Goal: Task Accomplishment & Management: Manage account settings

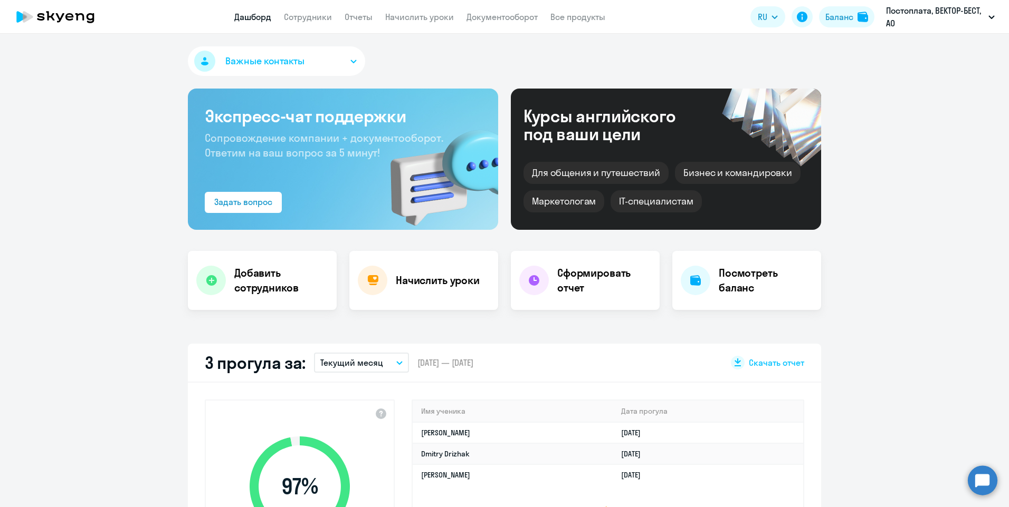
click at [310, 12] on link "Сотрудники" at bounding box center [308, 17] width 48 height 11
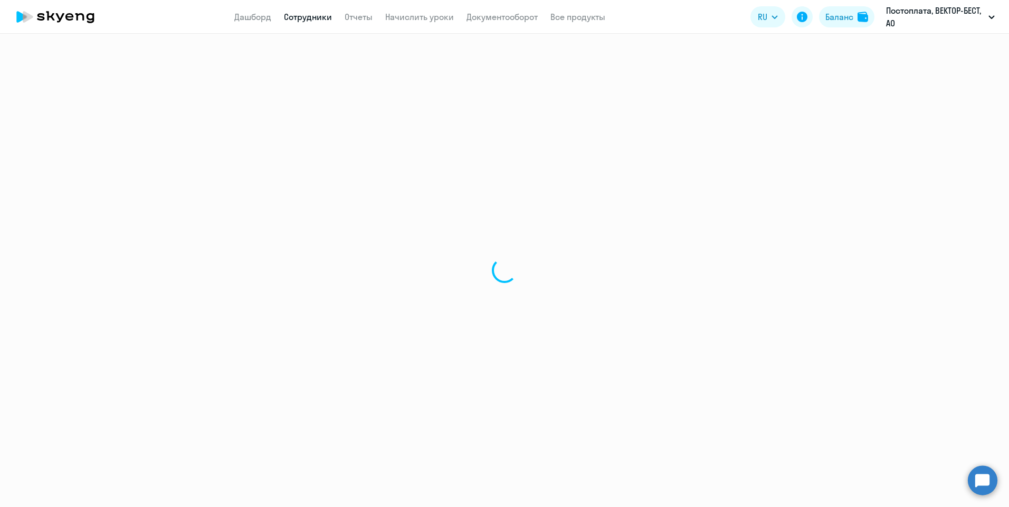
select select "30"
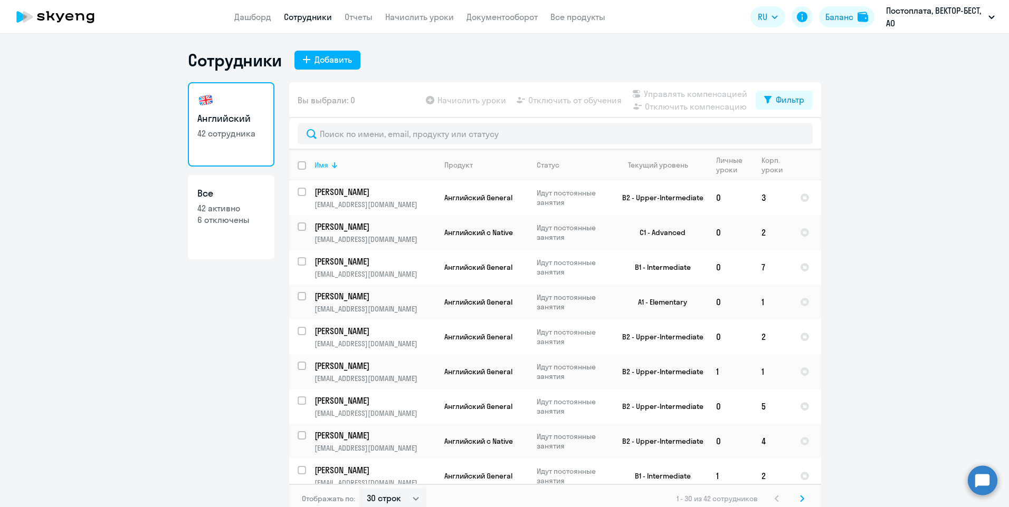
click at [323, 168] on div "Имя" at bounding box center [321, 164] width 14 height 9
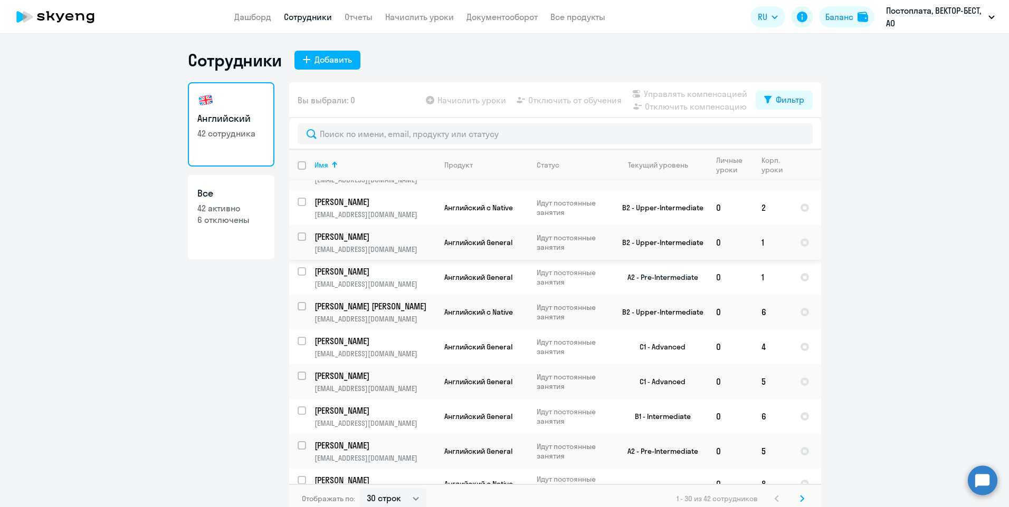
scroll to position [211, 0]
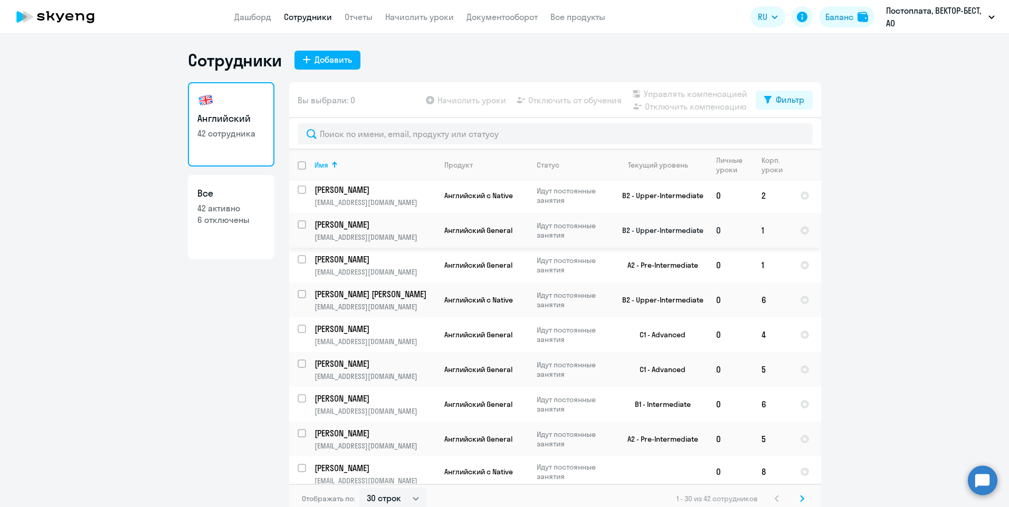
click at [339, 224] on p "[PERSON_NAME]" at bounding box center [373, 225] width 119 height 12
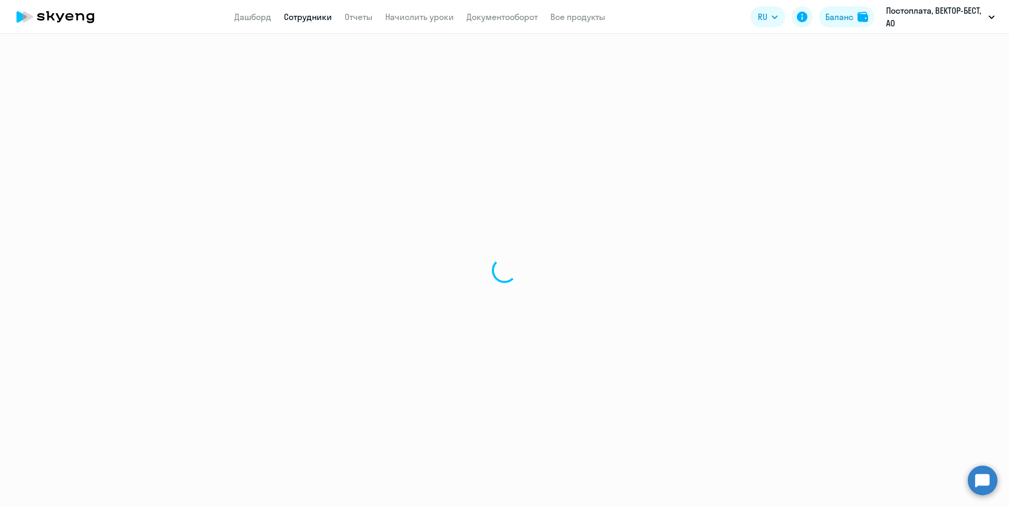
select select "english"
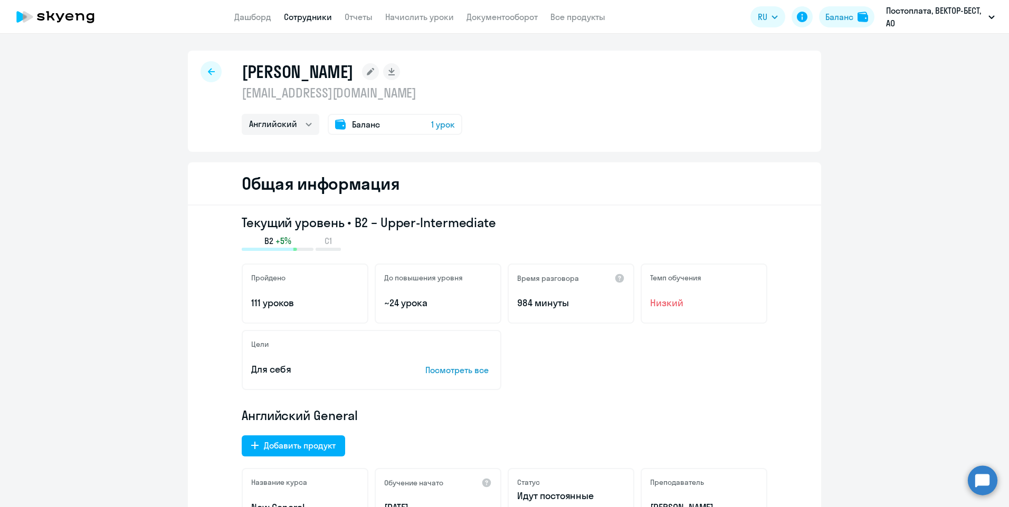
click at [982, 479] on circle at bounding box center [982, 481] width 30 height 30
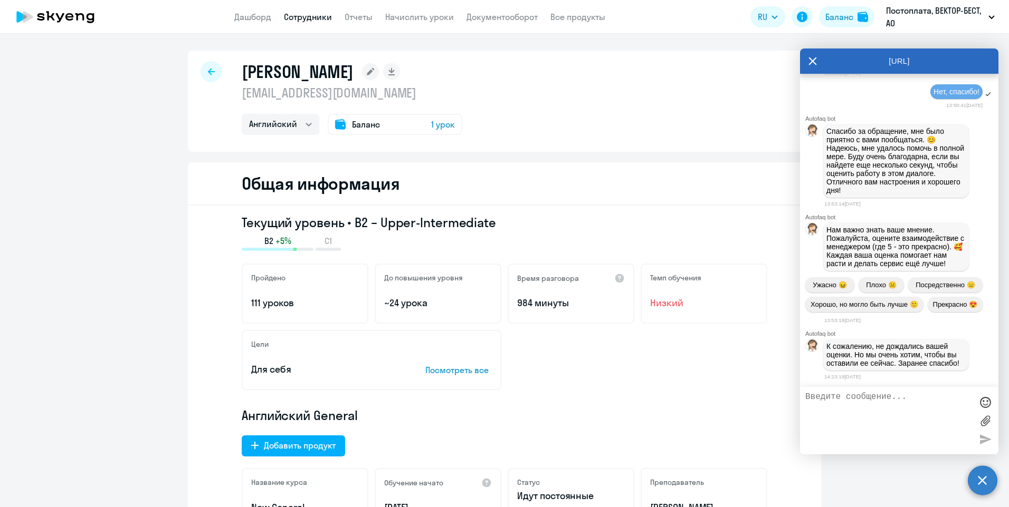
scroll to position [5827, 0]
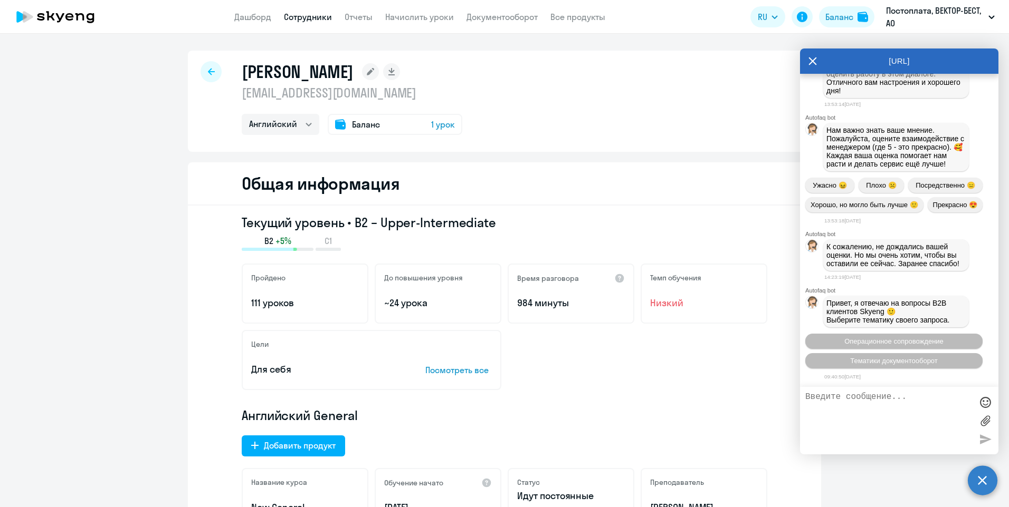
click at [906, 423] on textarea at bounding box center [888, 420] width 167 height 57
type textarea "Отключить сотрудника [PERSON_NAME] от обучения"
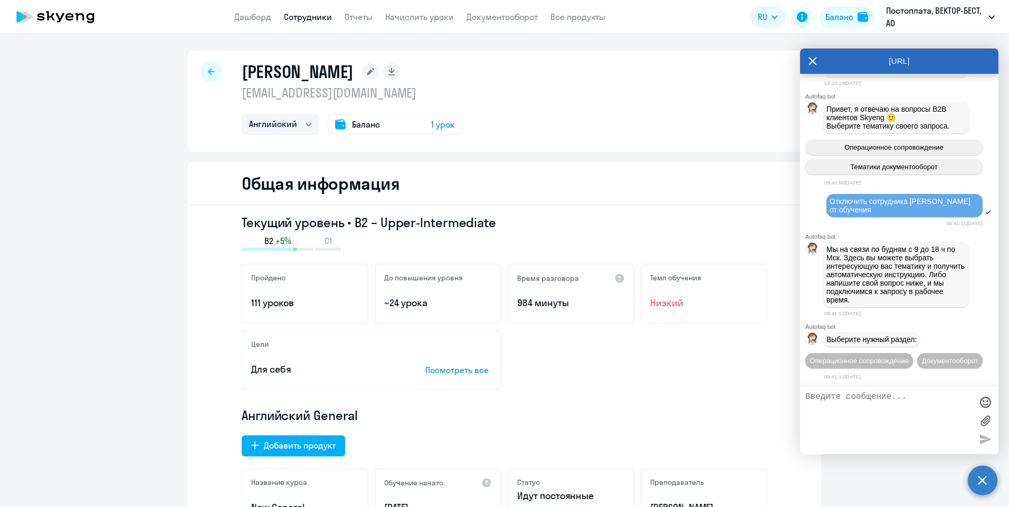
scroll to position [6040, 0]
click at [871, 197] on div "Отключить сотрудника [PERSON_NAME] от обучения" at bounding box center [904, 205] width 150 height 17
click at [863, 357] on span "Операционное сопровождение" at bounding box center [858, 361] width 99 height 8
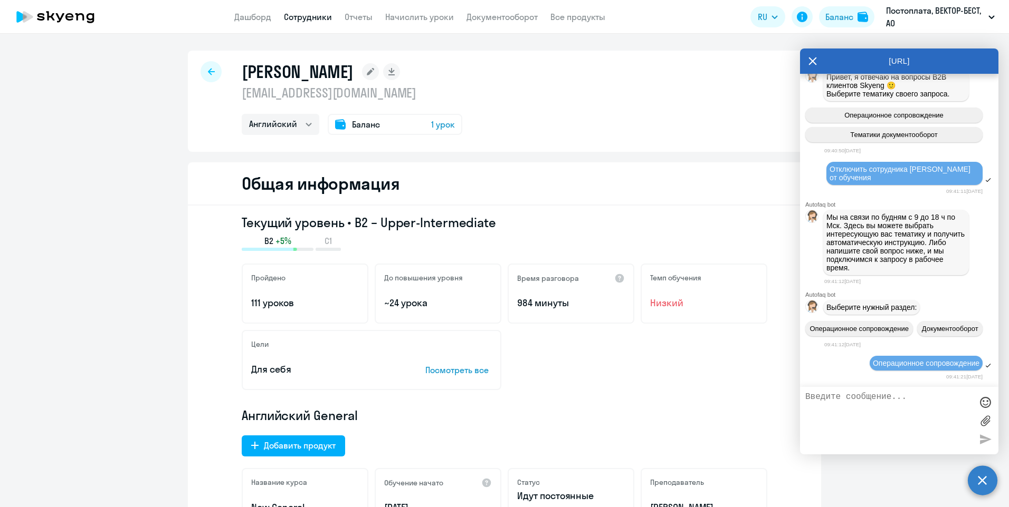
scroll to position [6155, 0]
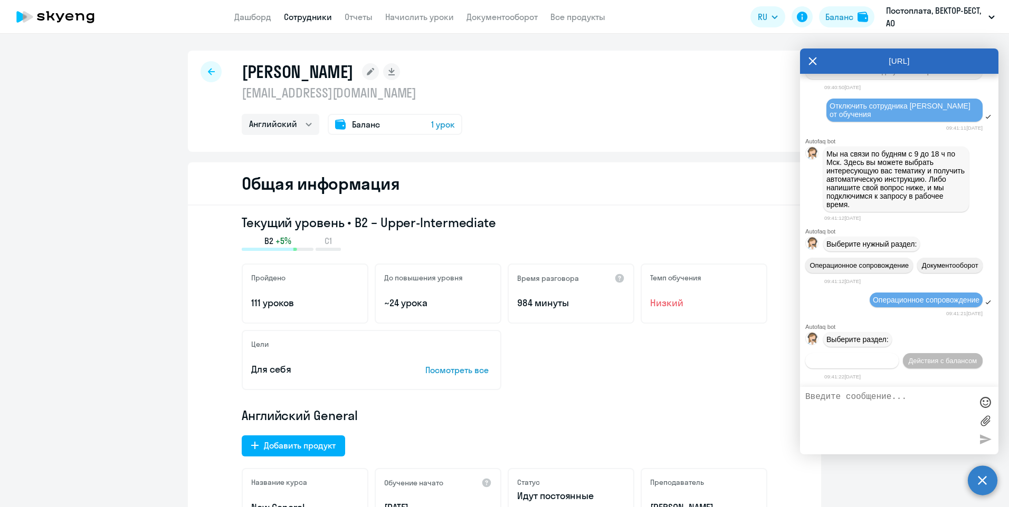
click at [892, 357] on span "Действия по сотрудникам" at bounding box center [852, 361] width 82 height 8
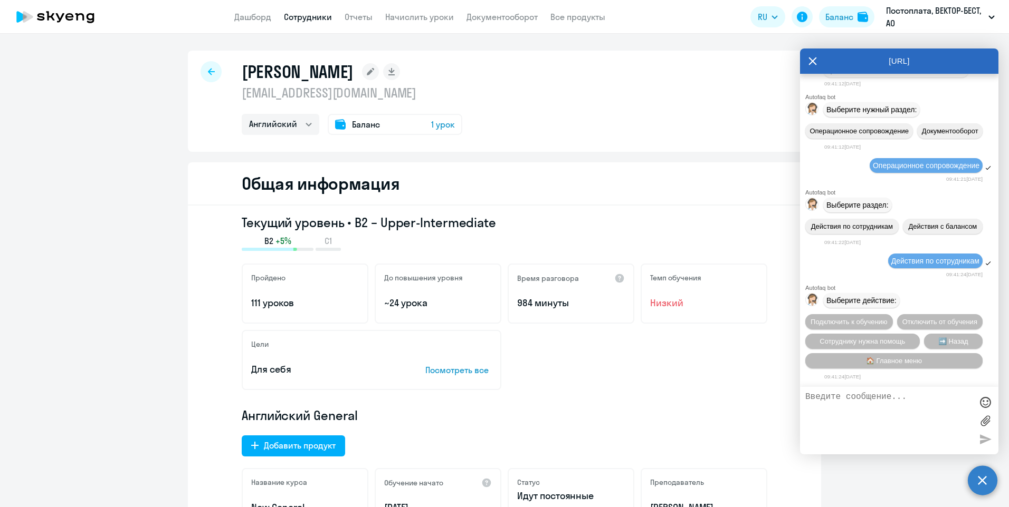
scroll to position [6311, 0]
click at [914, 323] on span "Отключить от обучения" at bounding box center [939, 322] width 75 height 8
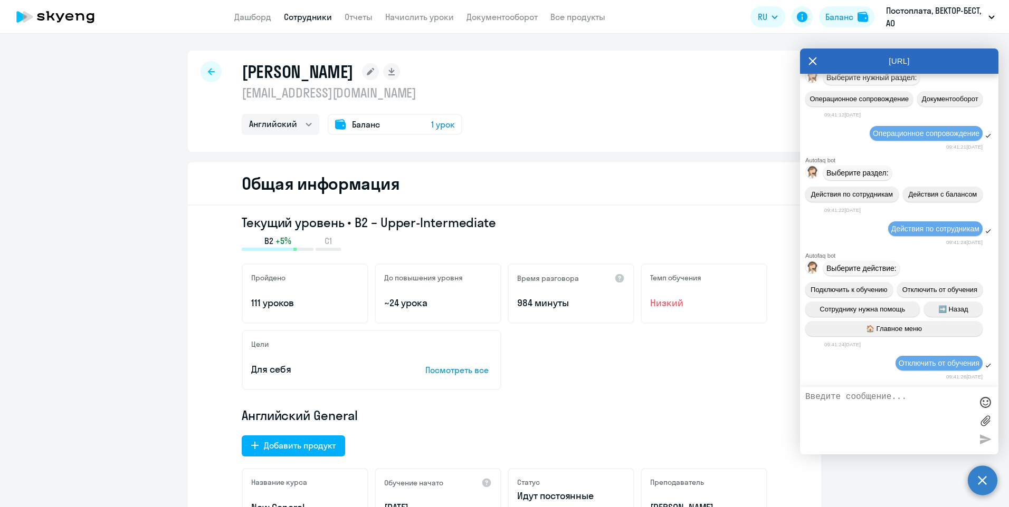
scroll to position [6448, 0]
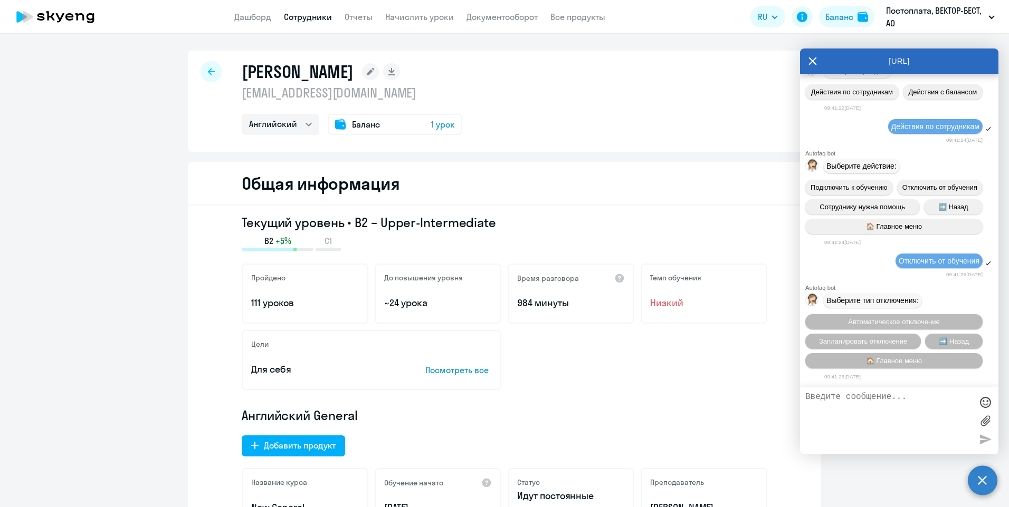
click at [914, 323] on span "Автоматическое отключение" at bounding box center [893, 322] width 91 height 8
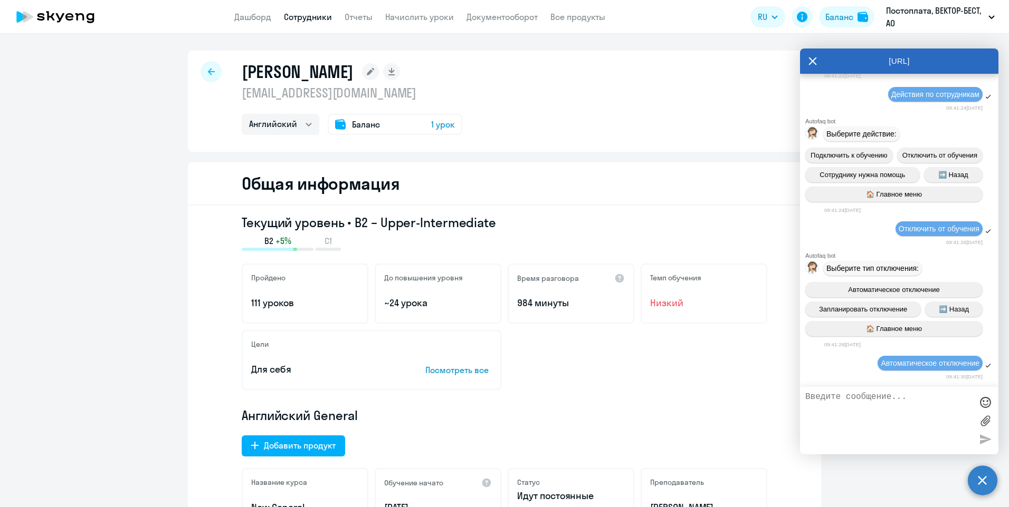
scroll to position [6727, 0]
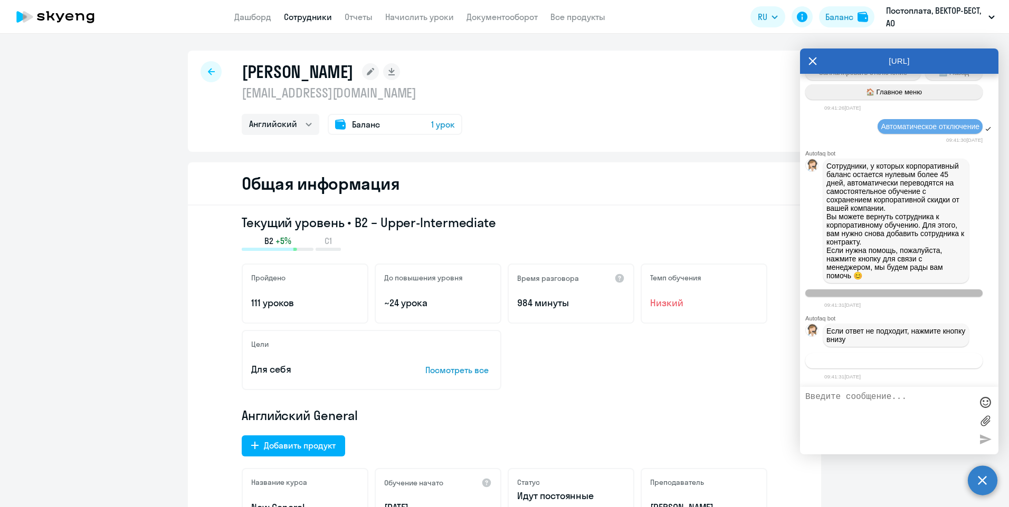
click at [900, 366] on button "Связаться с менеджером" at bounding box center [893, 360] width 177 height 15
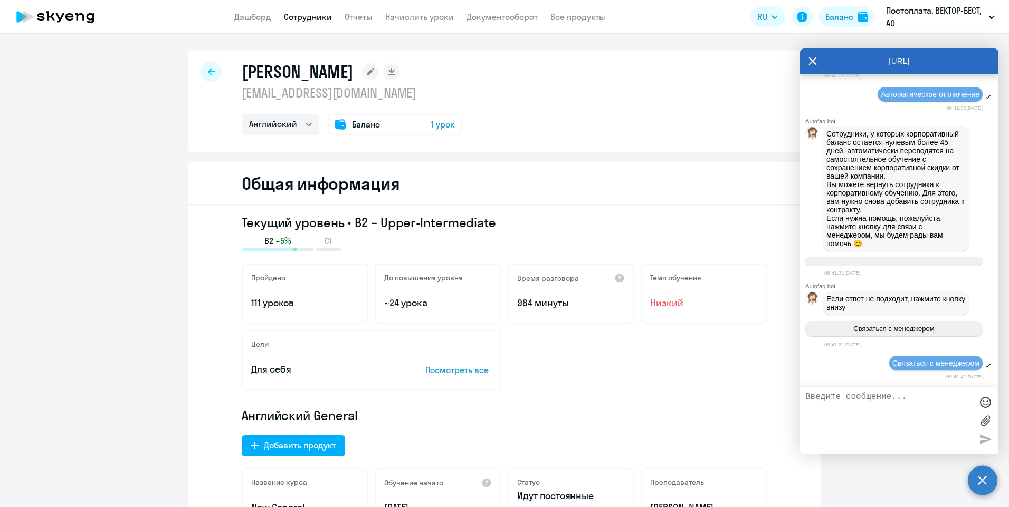
scroll to position [6759, 0]
click at [899, 402] on textarea at bounding box center [888, 420] width 167 height 57
type textarea "Отключить сотрудника [PERSON_NAME]"
click at [981, 444] on div at bounding box center [985, 439] width 16 height 16
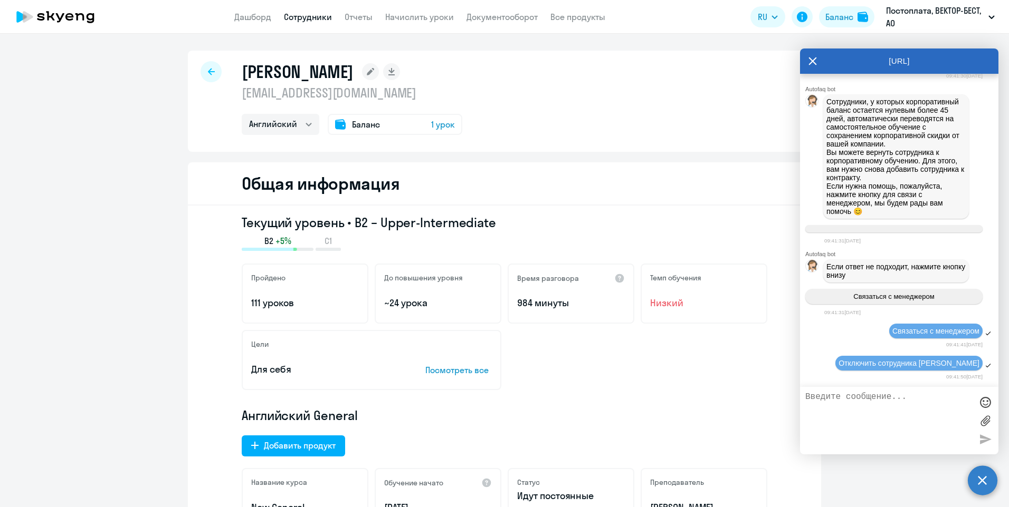
scroll to position [6791, 0]
click at [813, 66] on icon at bounding box center [812, 61] width 8 height 25
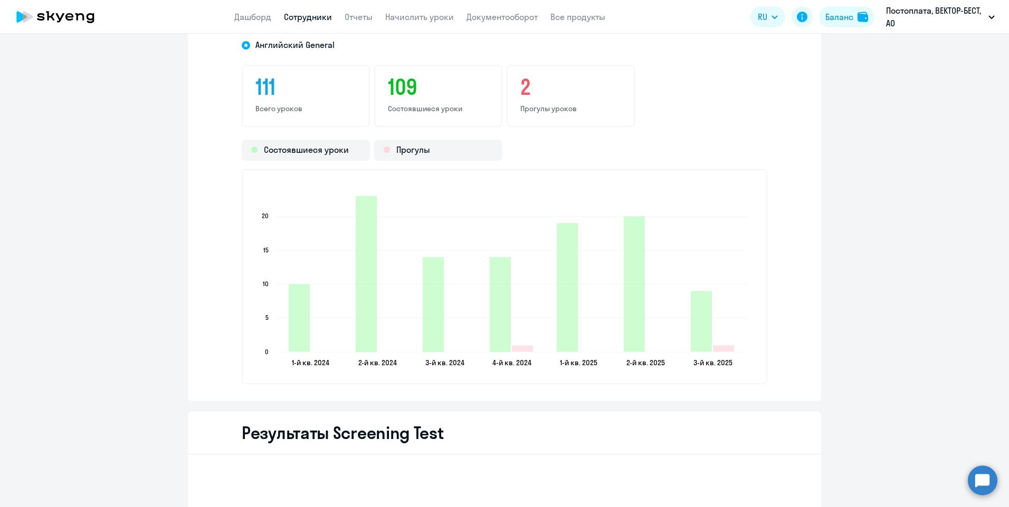
scroll to position [1424, 0]
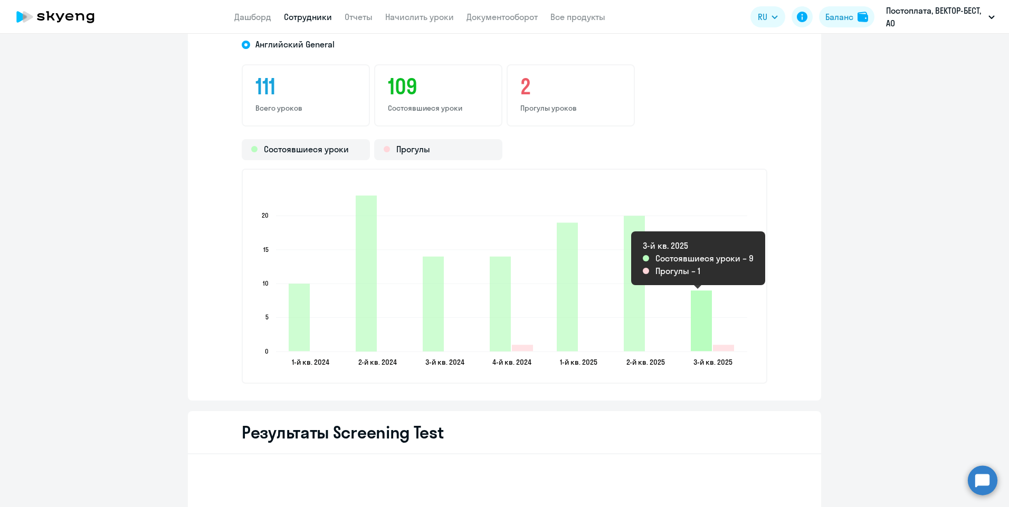
click at [704, 347] on icon "2025-07-13T17:00:00.000Z Состоявшиеся уроки 9" at bounding box center [700, 321] width 21 height 61
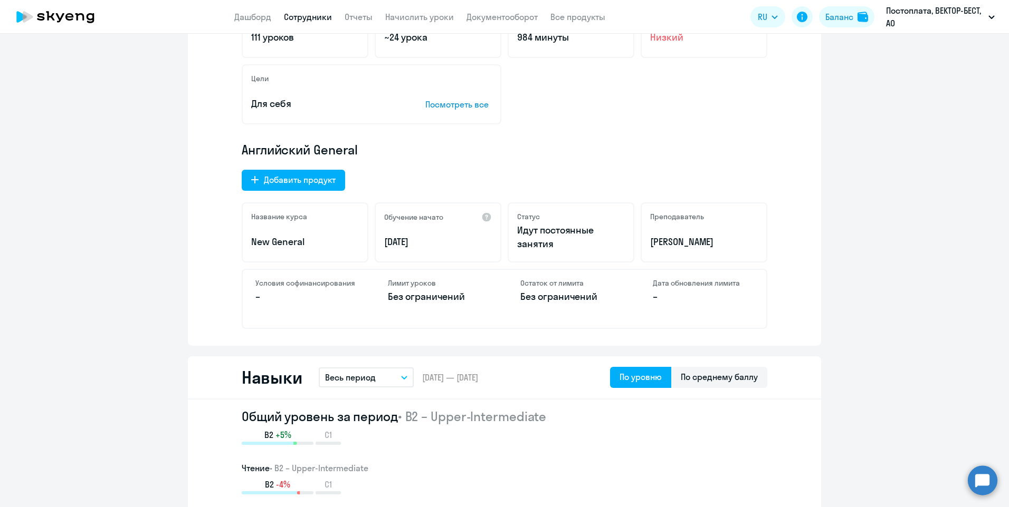
scroll to position [88, 0]
